Goal: Information Seeking & Learning: Learn about a topic

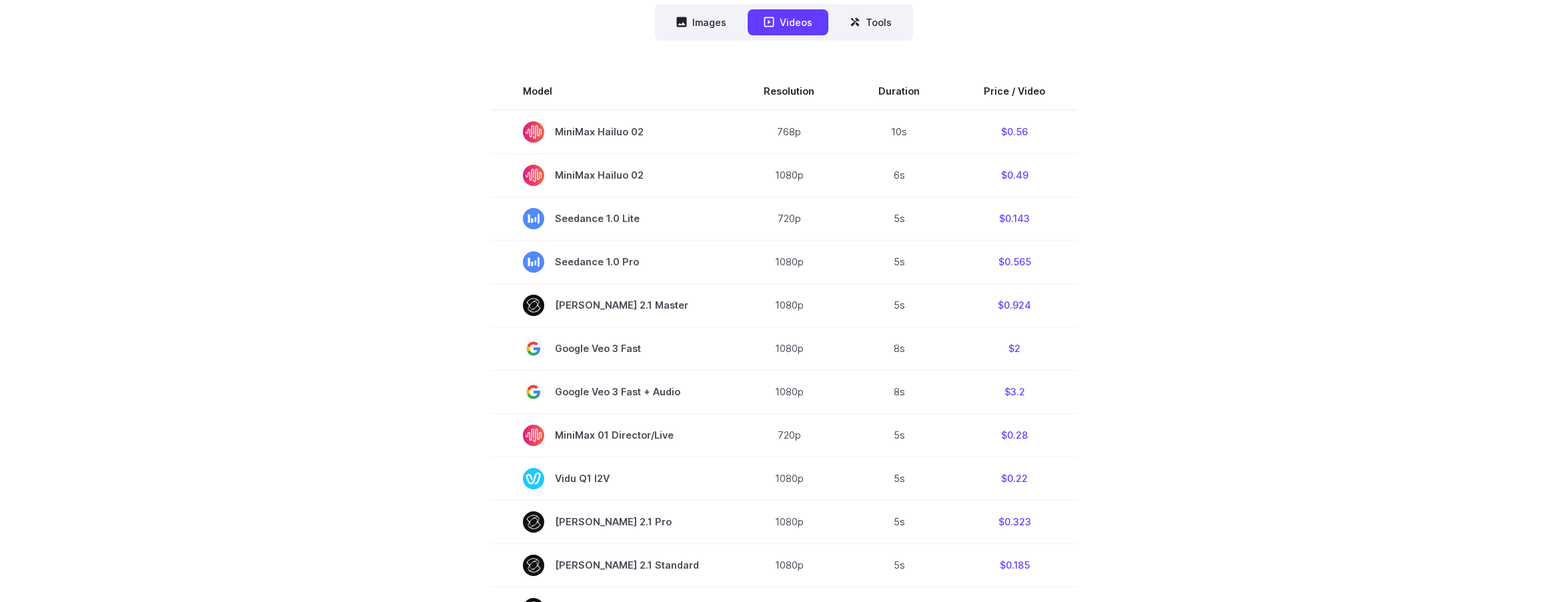
scroll to position [293, 0]
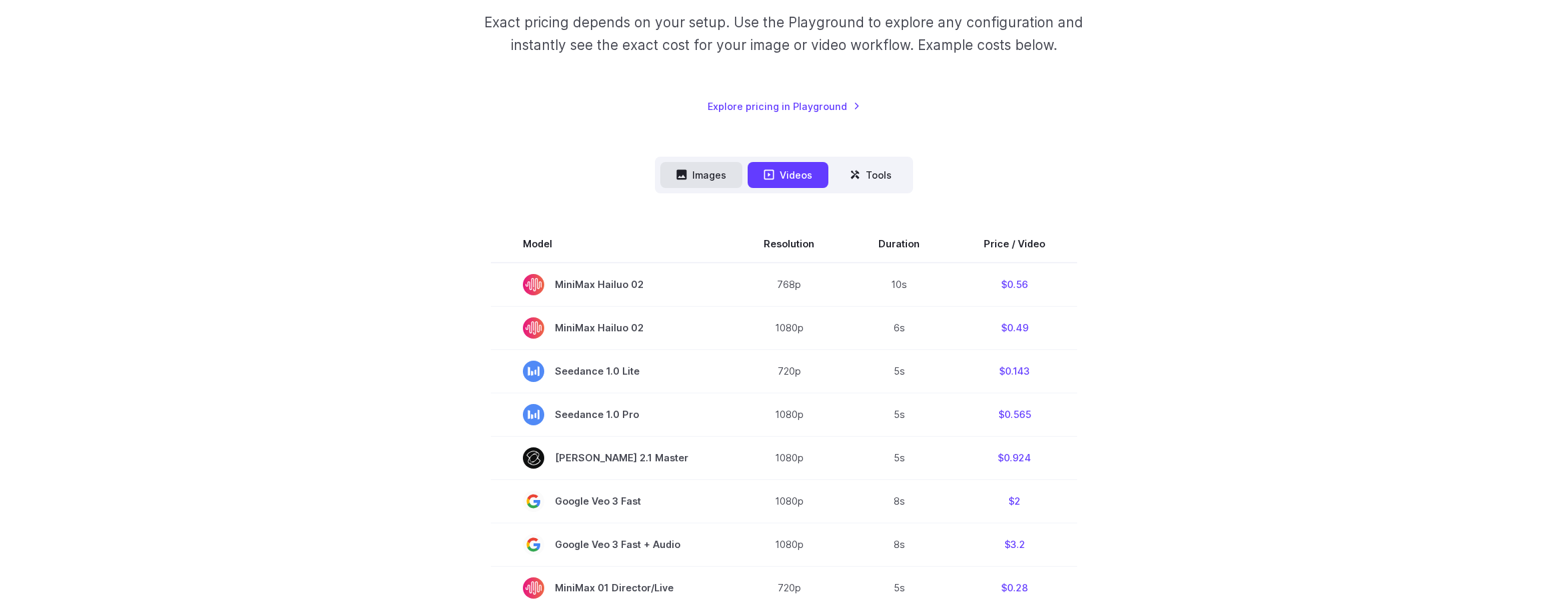
click at [698, 180] on button "Images" at bounding box center [701, 174] width 82 height 26
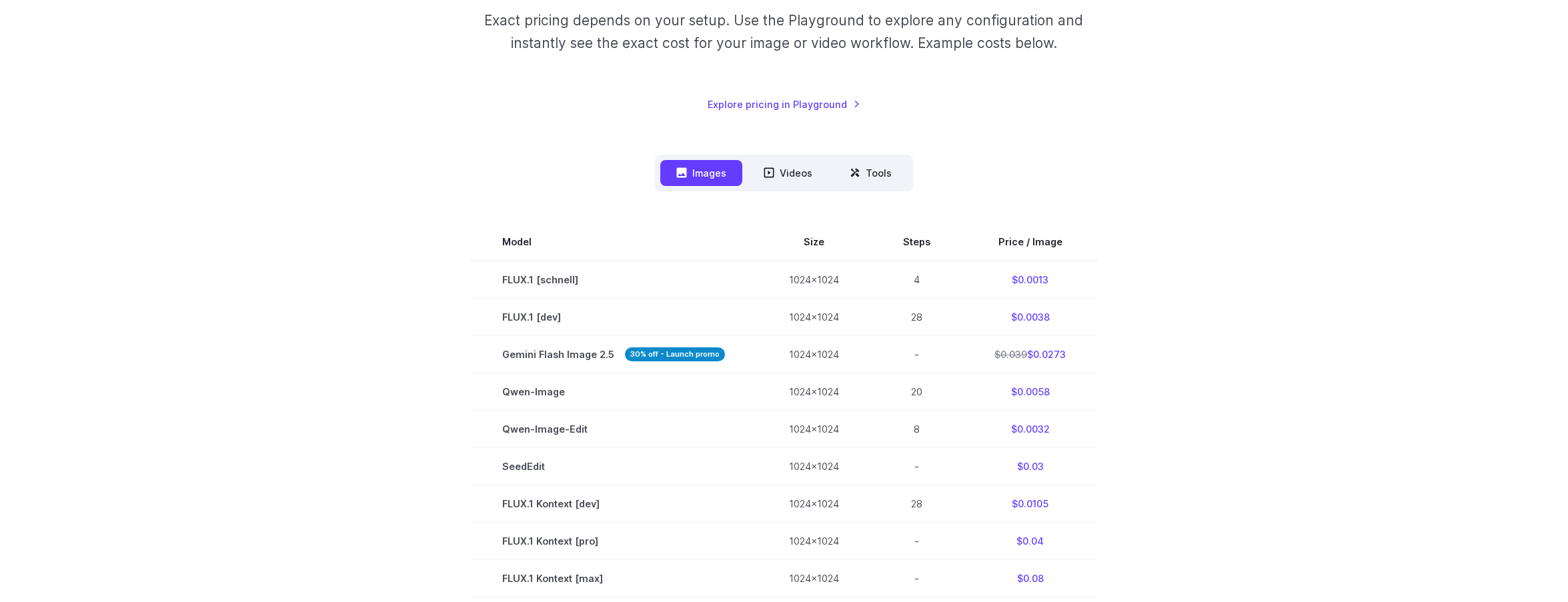
scroll to position [296, 0]
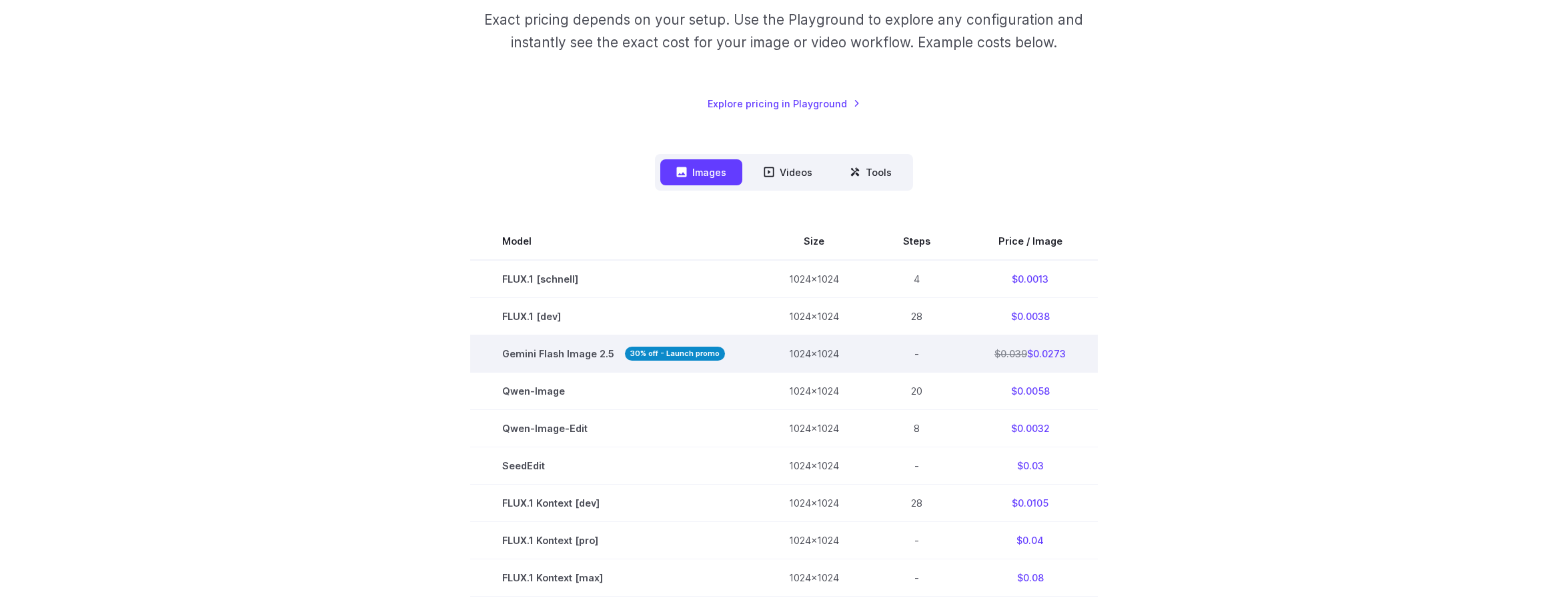
drag, startPoint x: 1068, startPoint y: 355, endPoint x: 1023, endPoint y: 349, distance: 45.4
click at [1023, 349] on td "$0.039 $0.0273" at bounding box center [1030, 354] width 135 height 37
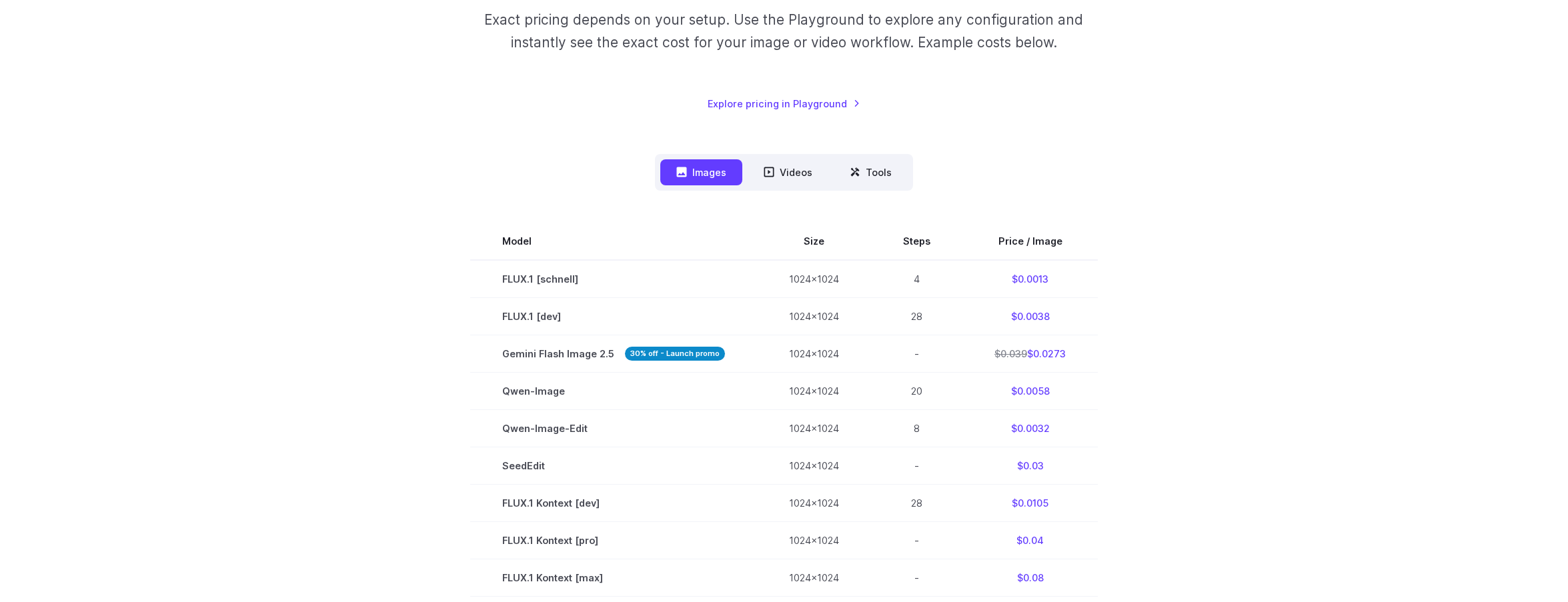
copy td "$0.0273"
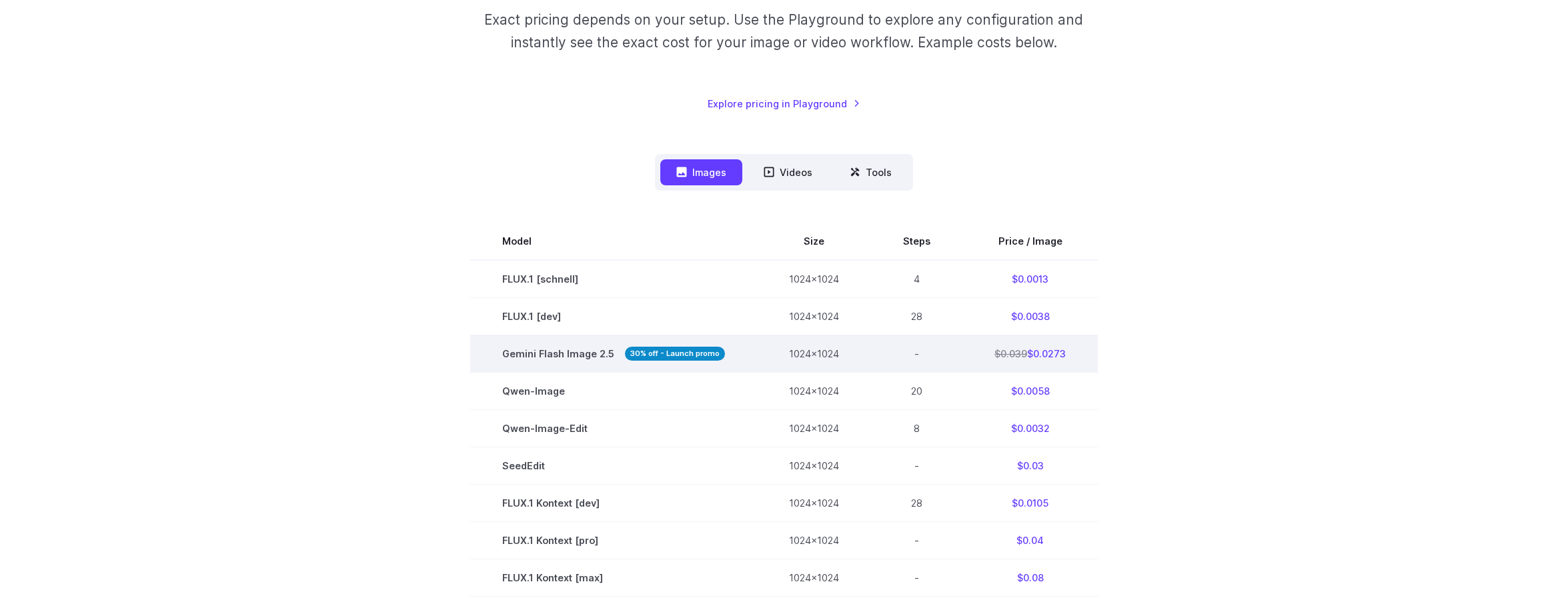
click at [588, 350] on span "Gemini Flash Image 2.5 30% off - Launch promo" at bounding box center [614, 353] width 223 height 15
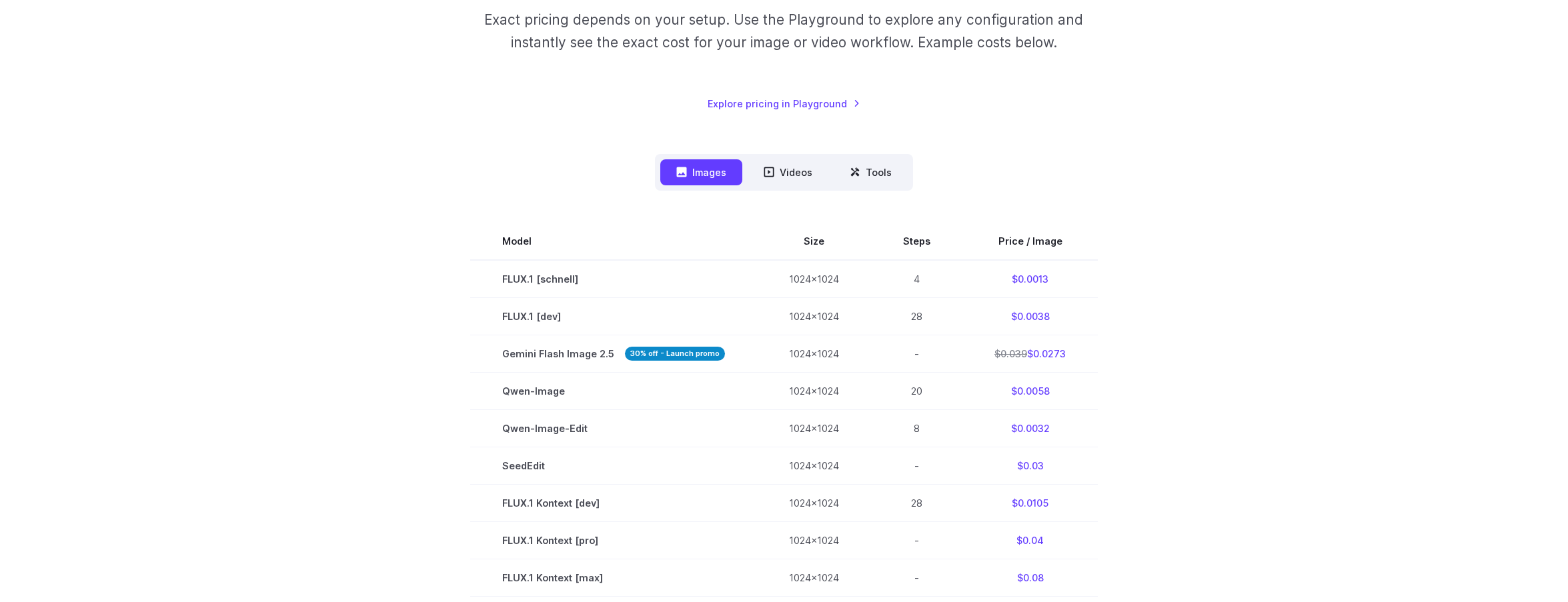
click at [1108, 347] on section "Model Size Steps Price / Image FLUX.1 [schnell] 1024x1024 4 $0.0013 FLUX.1 [dev…" at bounding box center [784, 597] width 928 height 747
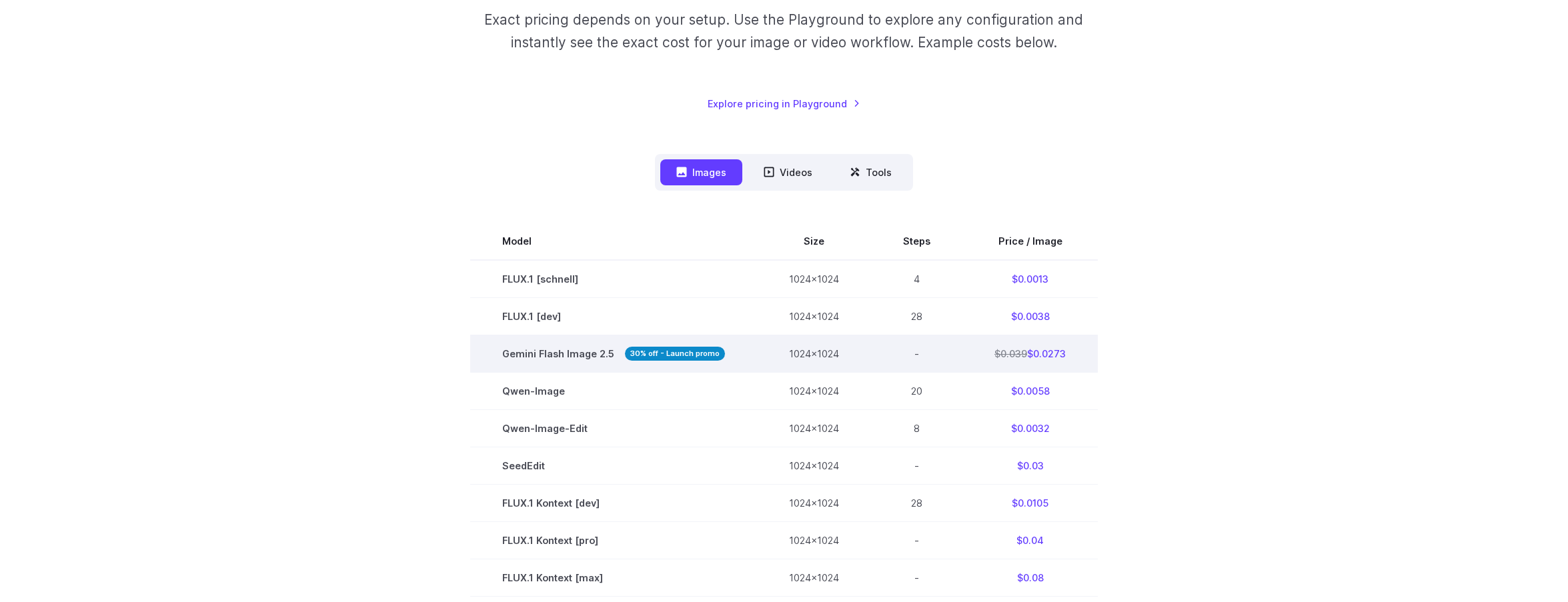
drag, startPoint x: 1075, startPoint y: 355, endPoint x: 516, endPoint y: 338, distance: 559.3
click at [516, 338] on tr "Gemini Flash Image 2.5 30% off - Launch promo 1024x1024 - $0.039 $0.0273" at bounding box center [784, 354] width 628 height 37
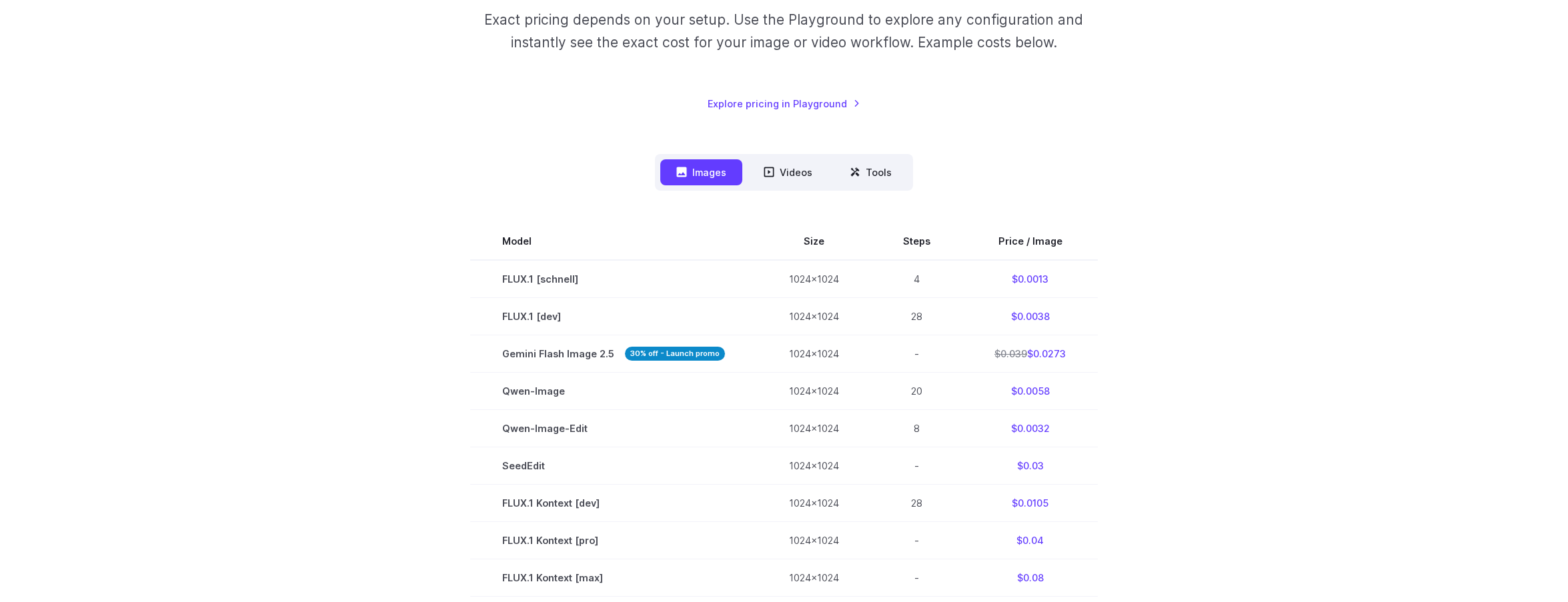
click at [1224, 369] on section "Model Size Steps Price / Image FLUX.1 [schnell] 1024x1024 4 $0.0013 FLUX.1 [dev…" at bounding box center [784, 597] width 928 height 747
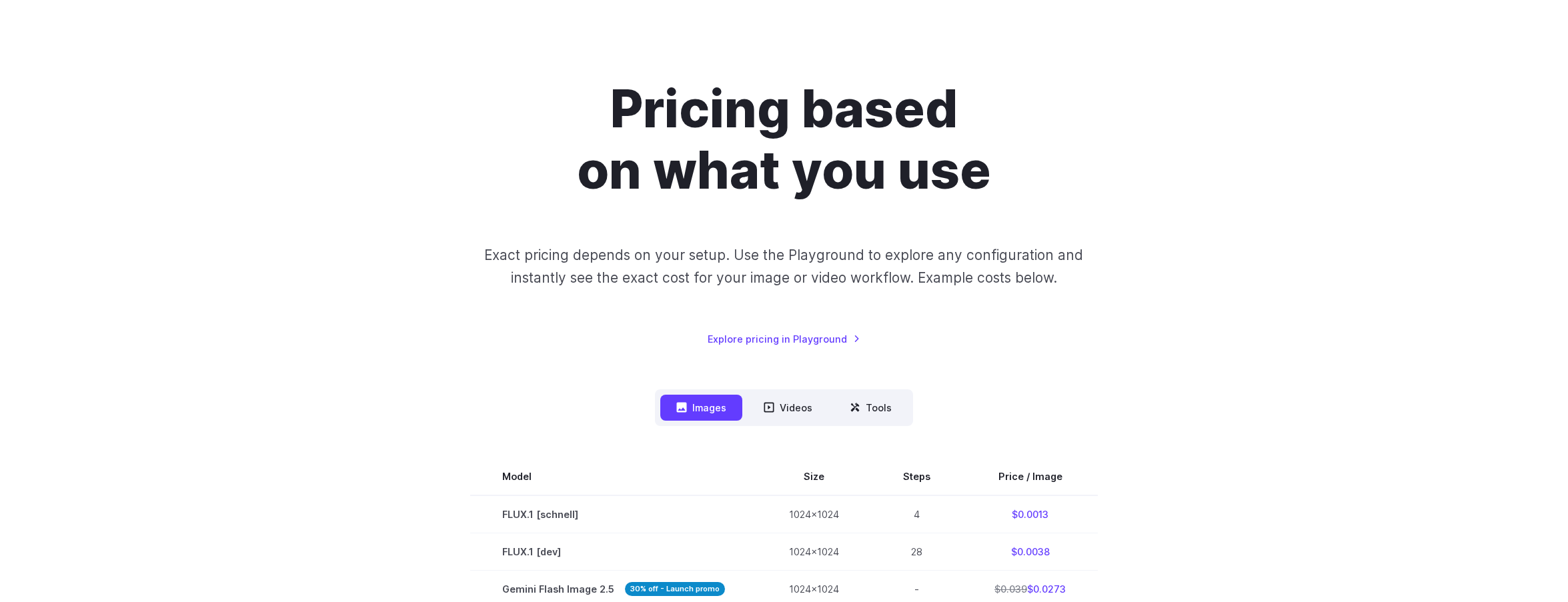
scroll to position [0, 0]
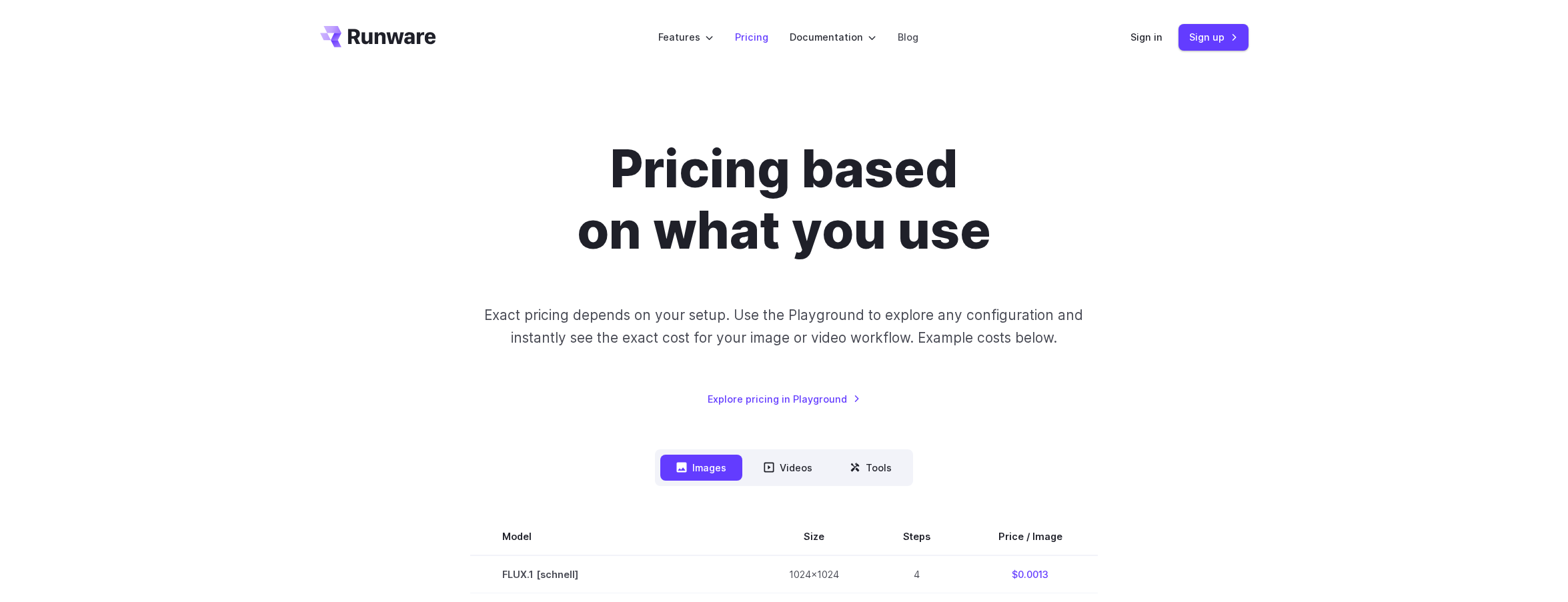
click at [757, 33] on link "Pricing" at bounding box center [752, 36] width 34 height 15
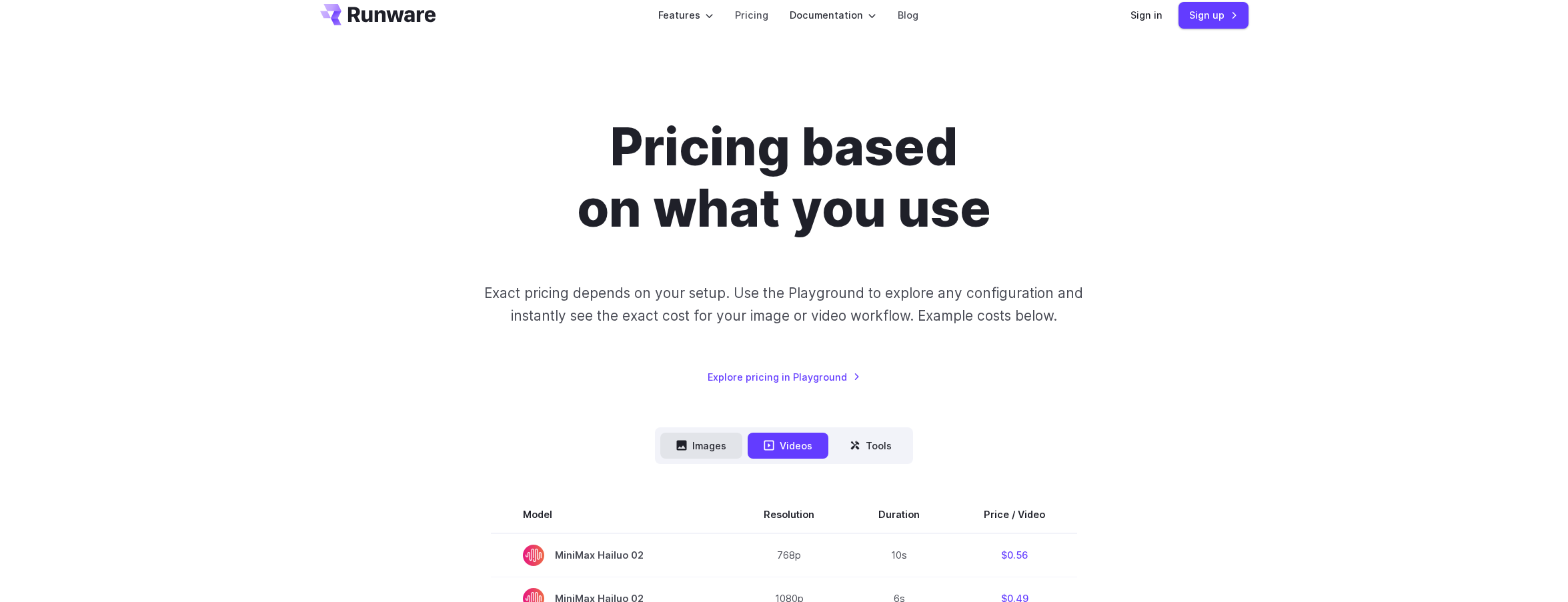
click at [714, 450] on button "Images" at bounding box center [701, 445] width 82 height 26
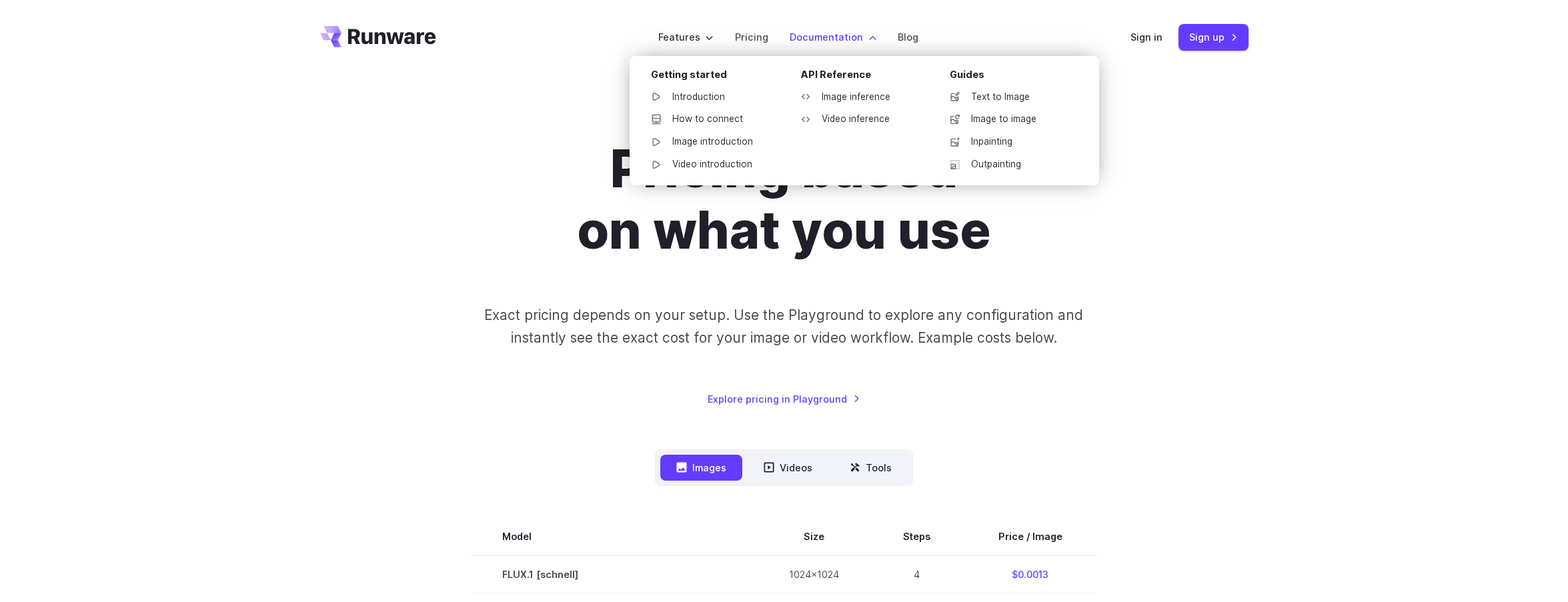
click at [859, 35] on label "Documentation" at bounding box center [833, 36] width 87 height 15
click at [1002, 121] on link "Image to image" at bounding box center [1008, 120] width 139 height 20
